Goal: Find specific page/section: Find specific page/section

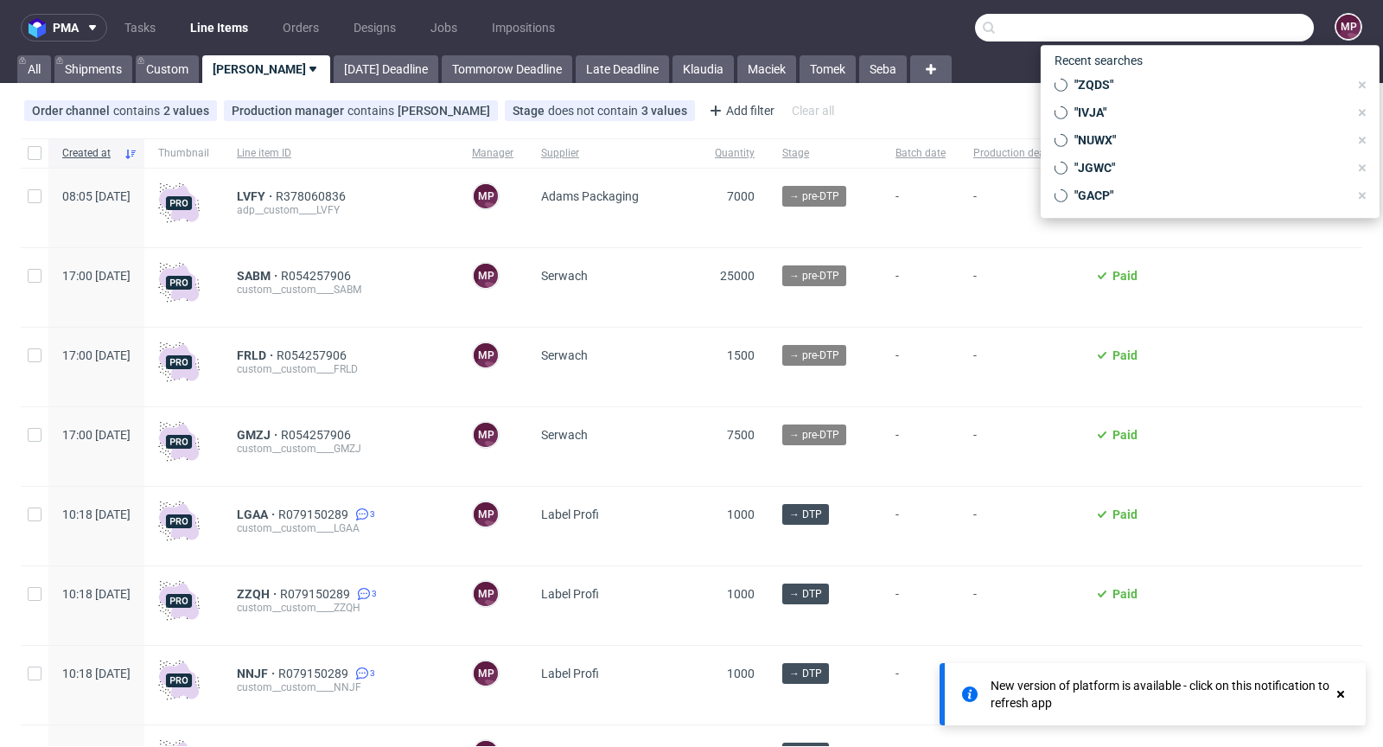
click at [1255, 35] on input "text" at bounding box center [1144, 28] width 339 height 28
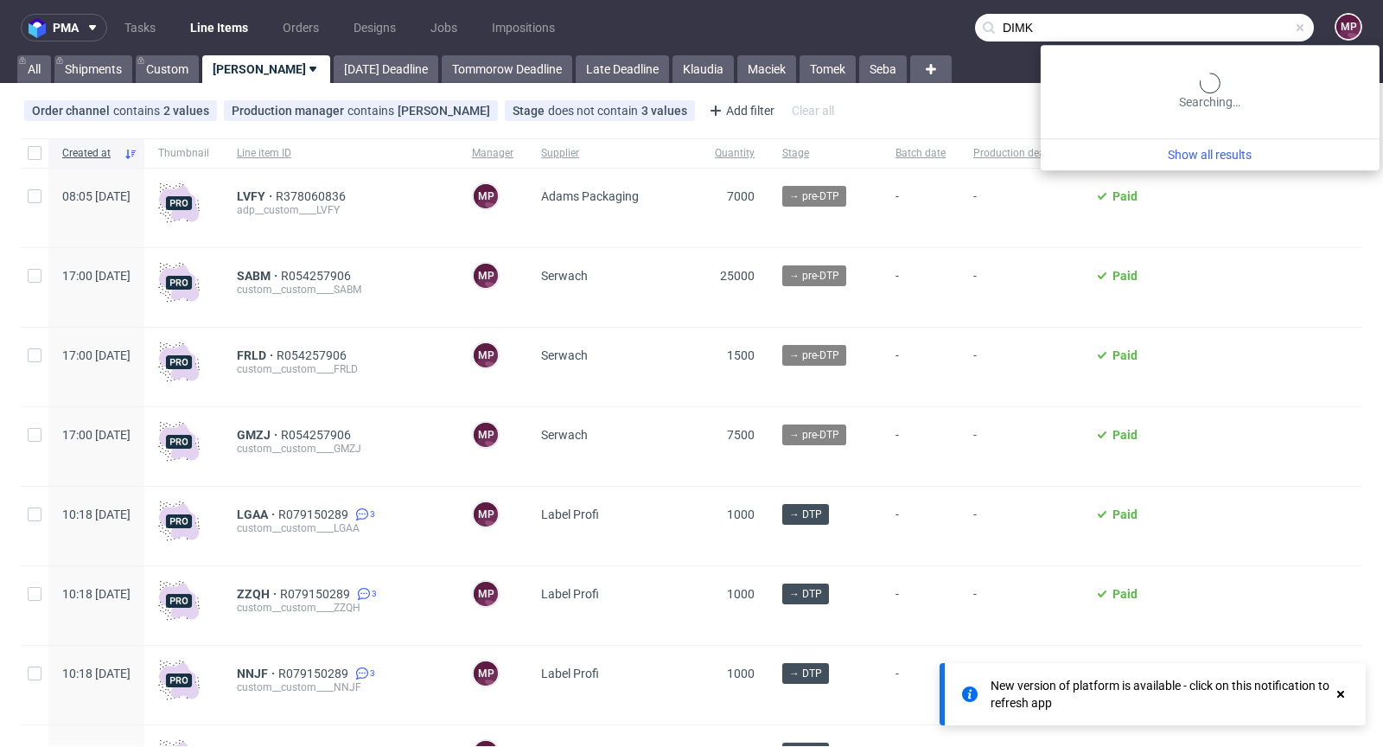
type input "DIMK"
